Goal: Book appointment/travel/reservation

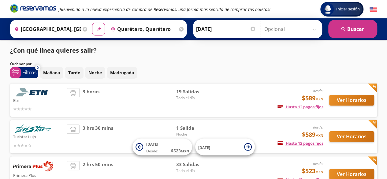
click at [179, 28] on icon at bounding box center [181, 29] width 5 height 5
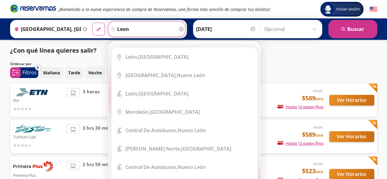
type input "leon"
click at [227, 30] on input "[DATE]" at bounding box center [226, 28] width 60 height 15
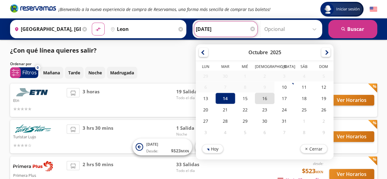
click at [264, 99] on div "16" at bounding box center [265, 98] width 20 height 11
type input "[DATE]"
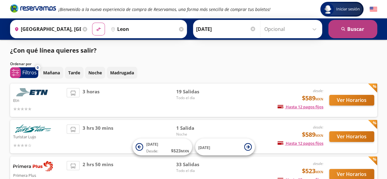
click at [355, 31] on button "search [GEOGRAPHIC_DATA]" at bounding box center [352, 29] width 49 height 18
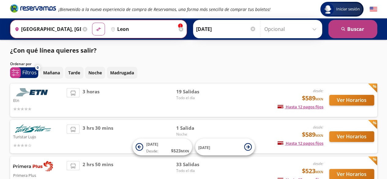
click at [355, 31] on button "search [GEOGRAPHIC_DATA]" at bounding box center [352, 29] width 49 height 18
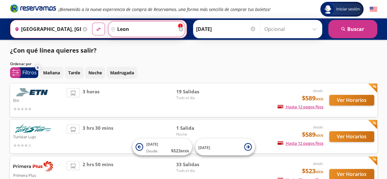
click at [171, 26] on input "leon" at bounding box center [142, 28] width 69 height 15
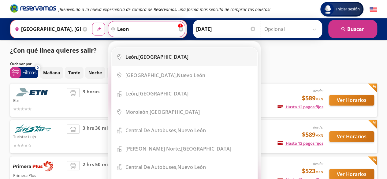
click at [139, 60] on div "[GEOGRAPHIC_DATA], [GEOGRAPHIC_DATA]" at bounding box center [157, 57] width 63 height 7
type input "[GEOGRAPHIC_DATA], [GEOGRAPHIC_DATA]"
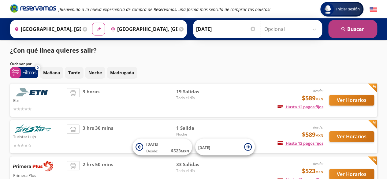
click at [361, 27] on button "search [GEOGRAPHIC_DATA]" at bounding box center [352, 29] width 49 height 18
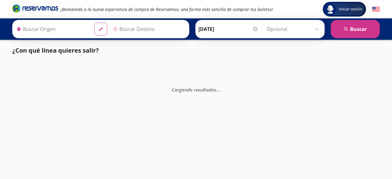
type input "[GEOGRAPHIC_DATA], [GEOGRAPHIC_DATA]"
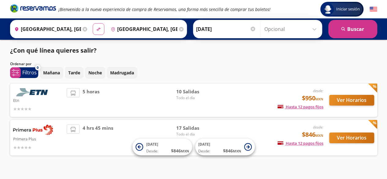
click at [96, 28] on icon "material-symbols:compare-arrows-rounded" at bounding box center [99, 29] width 6 height 6
type input "[GEOGRAPHIC_DATA], [GEOGRAPHIC_DATA]"
click at [179, 28] on icon at bounding box center [181, 29] width 5 height 5
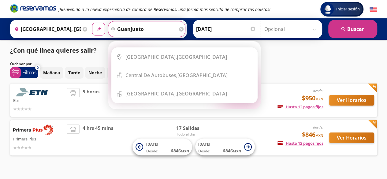
type input "guanjuato"
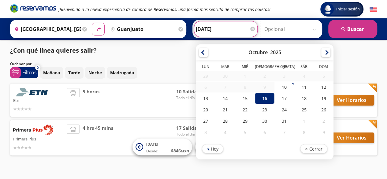
click at [210, 26] on input "[DATE]" at bounding box center [226, 28] width 60 height 15
click at [280, 99] on div "17" at bounding box center [285, 98] width 20 height 11
type input "[DATE]"
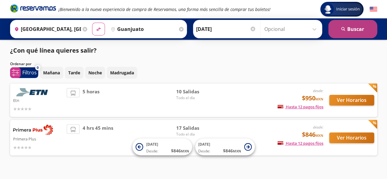
click at [362, 27] on button "search [GEOGRAPHIC_DATA]" at bounding box center [352, 29] width 49 height 18
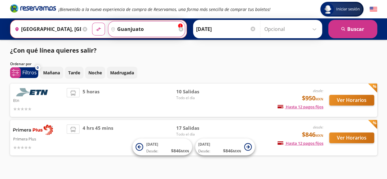
click at [146, 24] on input "guanjuato" at bounding box center [142, 28] width 69 height 15
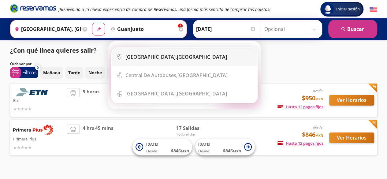
click at [176, 58] on div "[GEOGRAPHIC_DATA], [GEOGRAPHIC_DATA]" at bounding box center [177, 57] width 102 height 7
type input "[GEOGRAPHIC_DATA], [GEOGRAPHIC_DATA]"
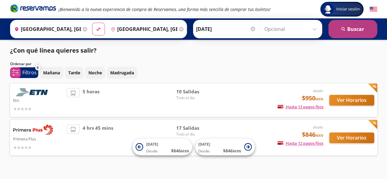
click at [353, 28] on button "search [GEOGRAPHIC_DATA]" at bounding box center [352, 29] width 49 height 18
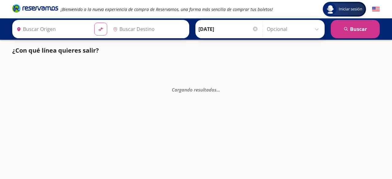
type input "[GEOGRAPHIC_DATA], [GEOGRAPHIC_DATA]"
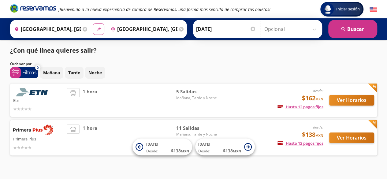
click at [96, 28] on icon "material-symbols:compare-arrows-rounded" at bounding box center [99, 29] width 6 height 6
type input "[GEOGRAPHIC_DATA], [GEOGRAPHIC_DATA]"
click at [179, 29] on icon at bounding box center [181, 29] width 5 height 5
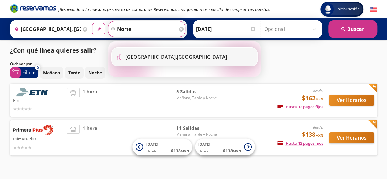
click at [149, 58] on b "[GEOGRAPHIC_DATA]," at bounding box center [151, 57] width 51 height 7
type input "[GEOGRAPHIC_DATA], [GEOGRAPHIC_DATA]"
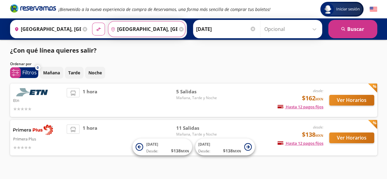
click at [144, 28] on input "[GEOGRAPHIC_DATA], [GEOGRAPHIC_DATA]" at bounding box center [142, 28] width 69 height 15
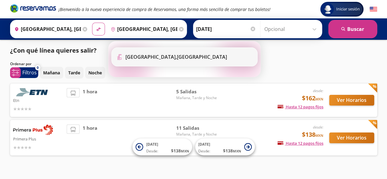
click at [149, 56] on b "[GEOGRAPHIC_DATA]," at bounding box center [151, 57] width 51 height 7
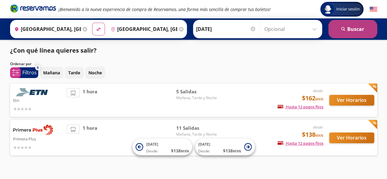
click at [347, 28] on button "search [GEOGRAPHIC_DATA]" at bounding box center [352, 29] width 49 height 18
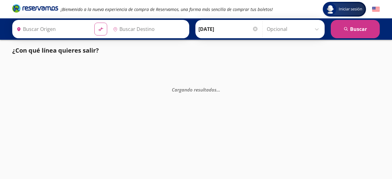
type input "[GEOGRAPHIC_DATA], [GEOGRAPHIC_DATA]"
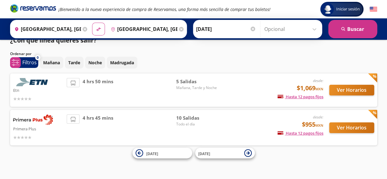
scroll to position [10, 0]
